Goal: Navigation & Orientation: Find specific page/section

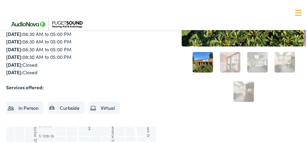
scroll to position [83, 0]
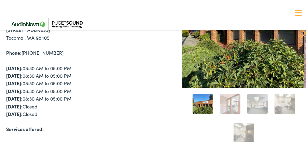
click at [203, 98] on link "1" at bounding box center [203, 103] width 21 height 21
click at [209, 74] on div at bounding box center [244, 26] width 124 height 122
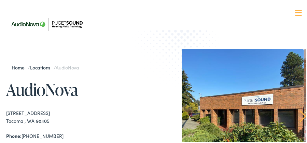
click at [15, 68] on link "Home" at bounding box center [20, 66] width 16 height 7
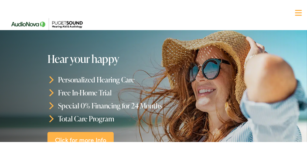
drag, startPoint x: 101, startPoint y: 49, endPoint x: 154, endPoint y: 2, distance: 69.9
click at [154, 2] on nav "What We Offer Comprehensive & Holistic Care Hearing Testing & Evaluation Hearin…" at bounding box center [156, 59] width 300 height 119
click at [146, 17] on nav "What We Offer Comprehensive & Holistic Care Hearing Testing & Evaluation Hearin…" at bounding box center [156, 59] width 300 height 119
